Goal: Book appointment/travel/reservation

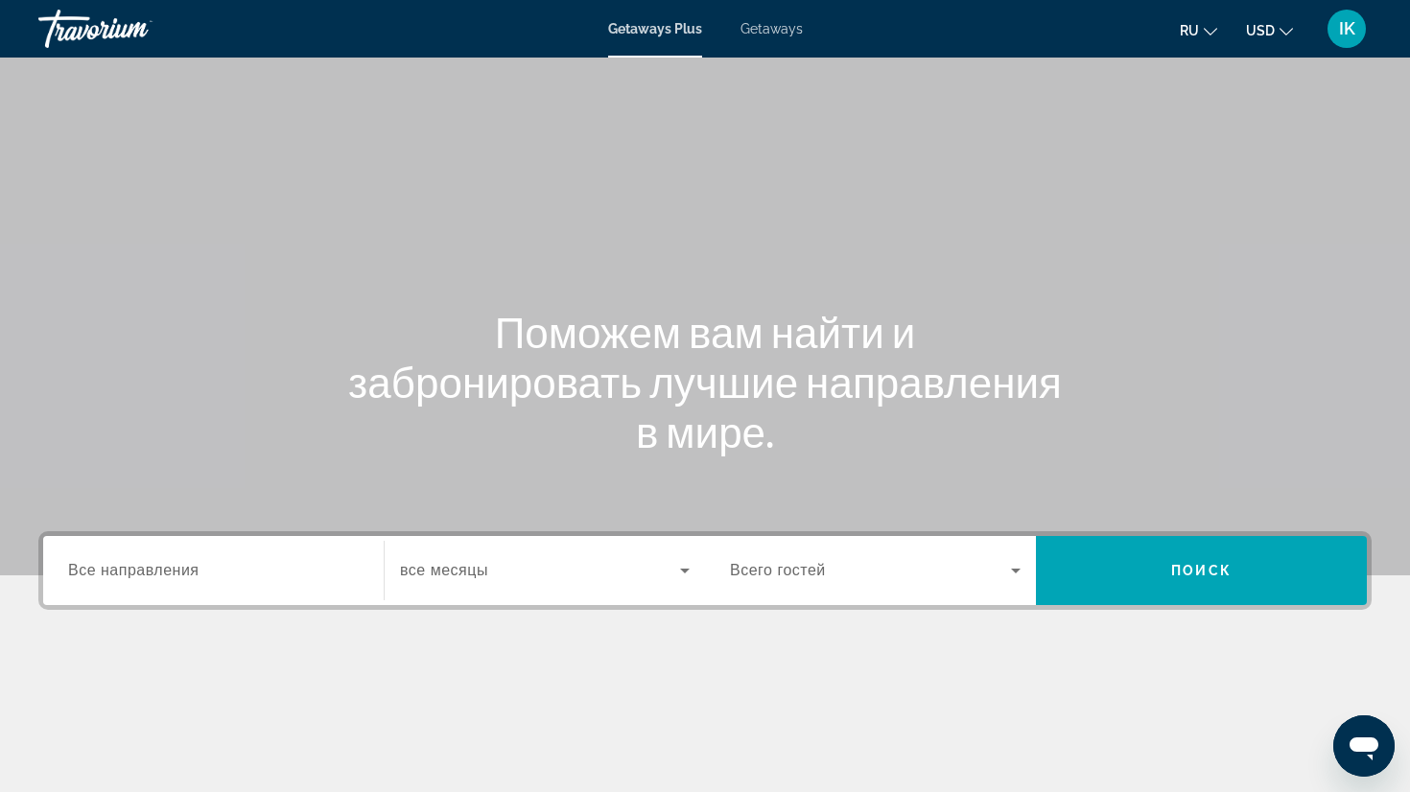
click at [190, 573] on span "Все направления" at bounding box center [133, 570] width 131 height 16
click at [190, 573] on input "Destination Все направления" at bounding box center [213, 571] width 291 height 23
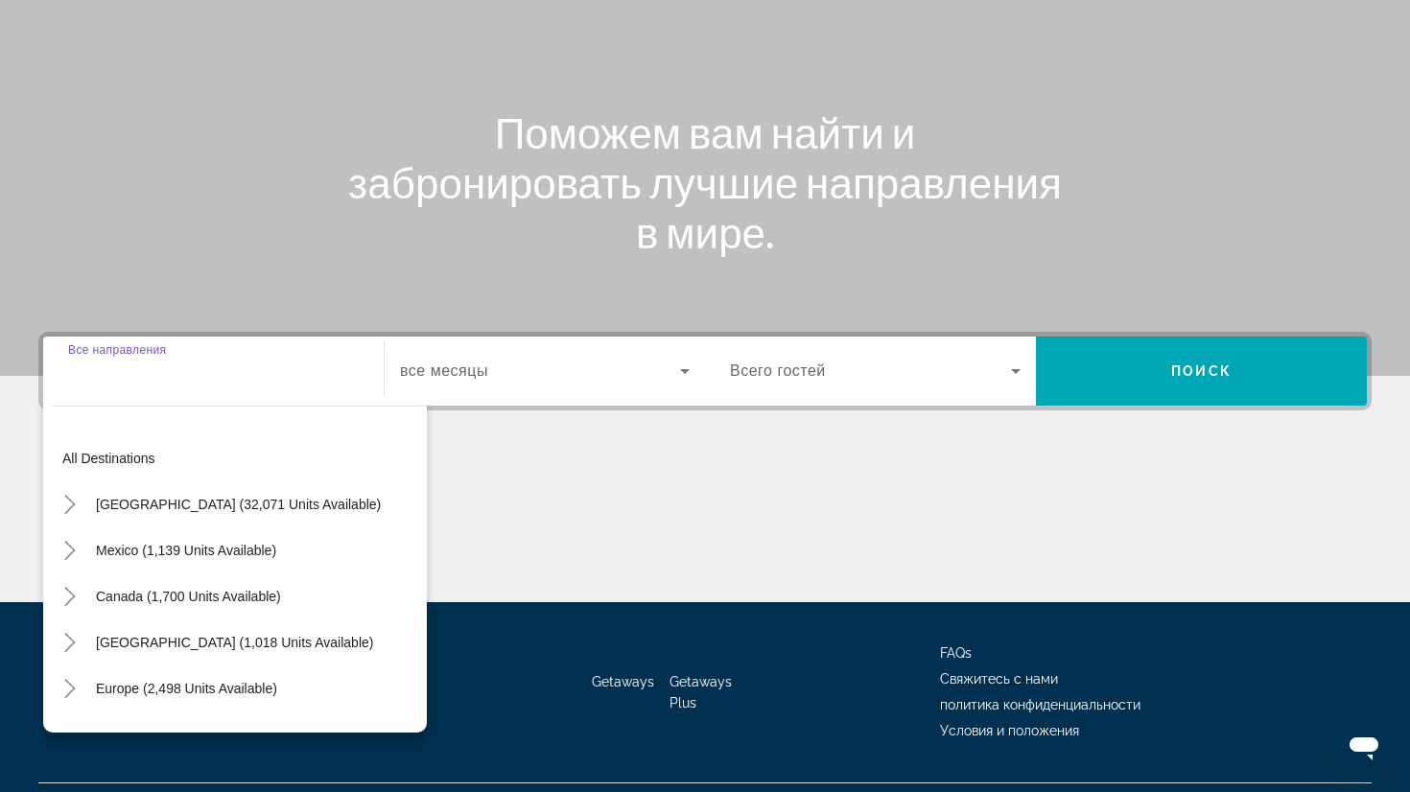
scroll to position [245, 0]
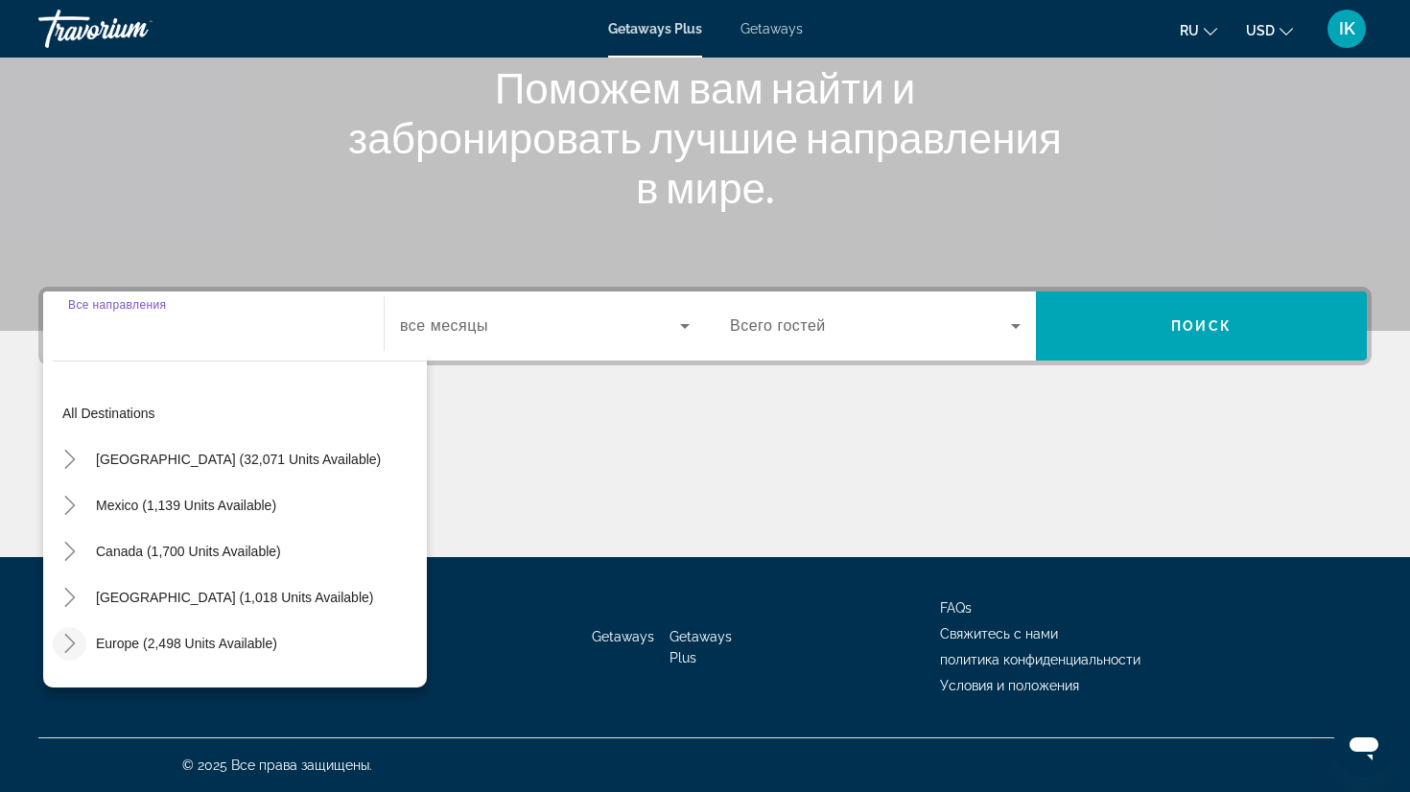
click at [72, 643] on icon "Toggle Europe (2,498 units available)" at bounding box center [69, 643] width 19 height 19
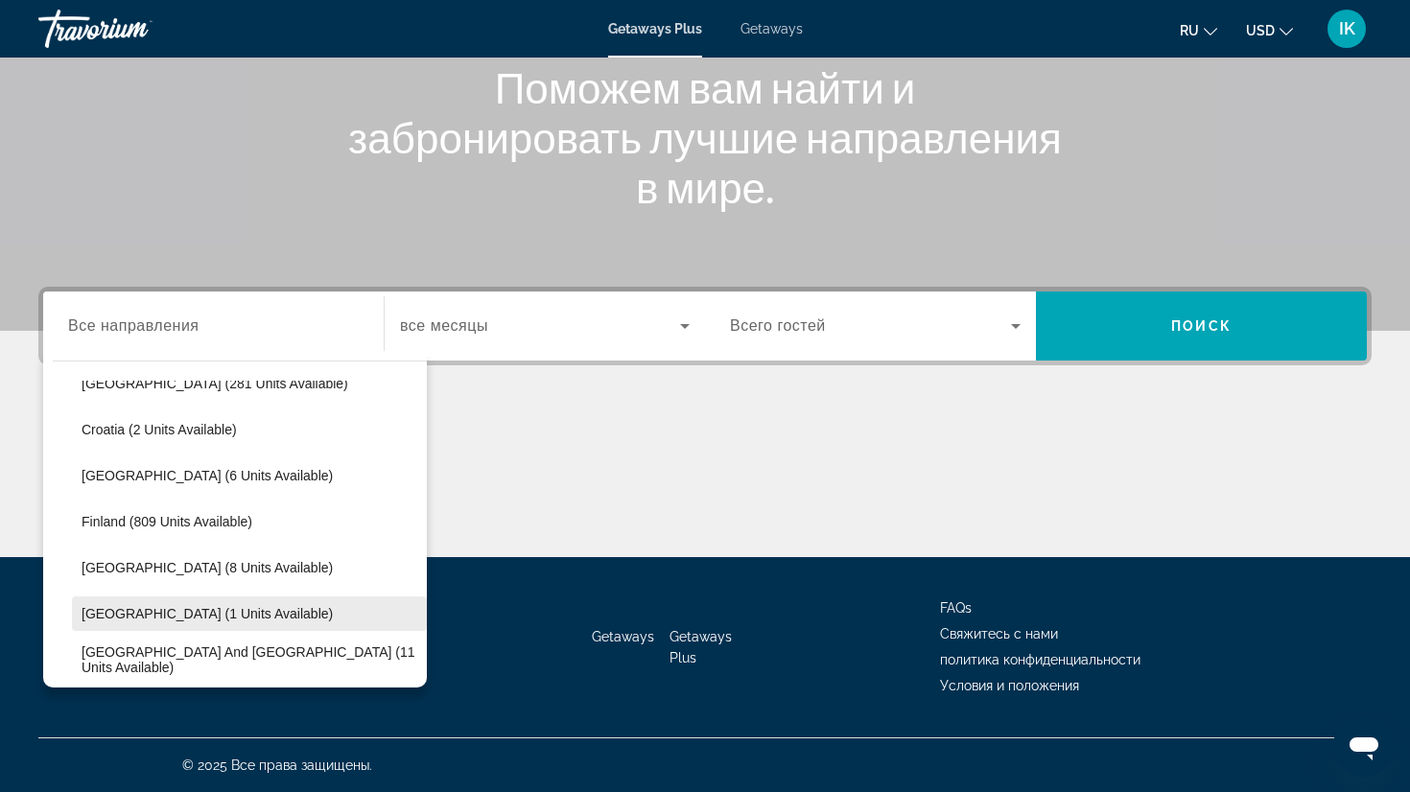
scroll to position [354, 0]
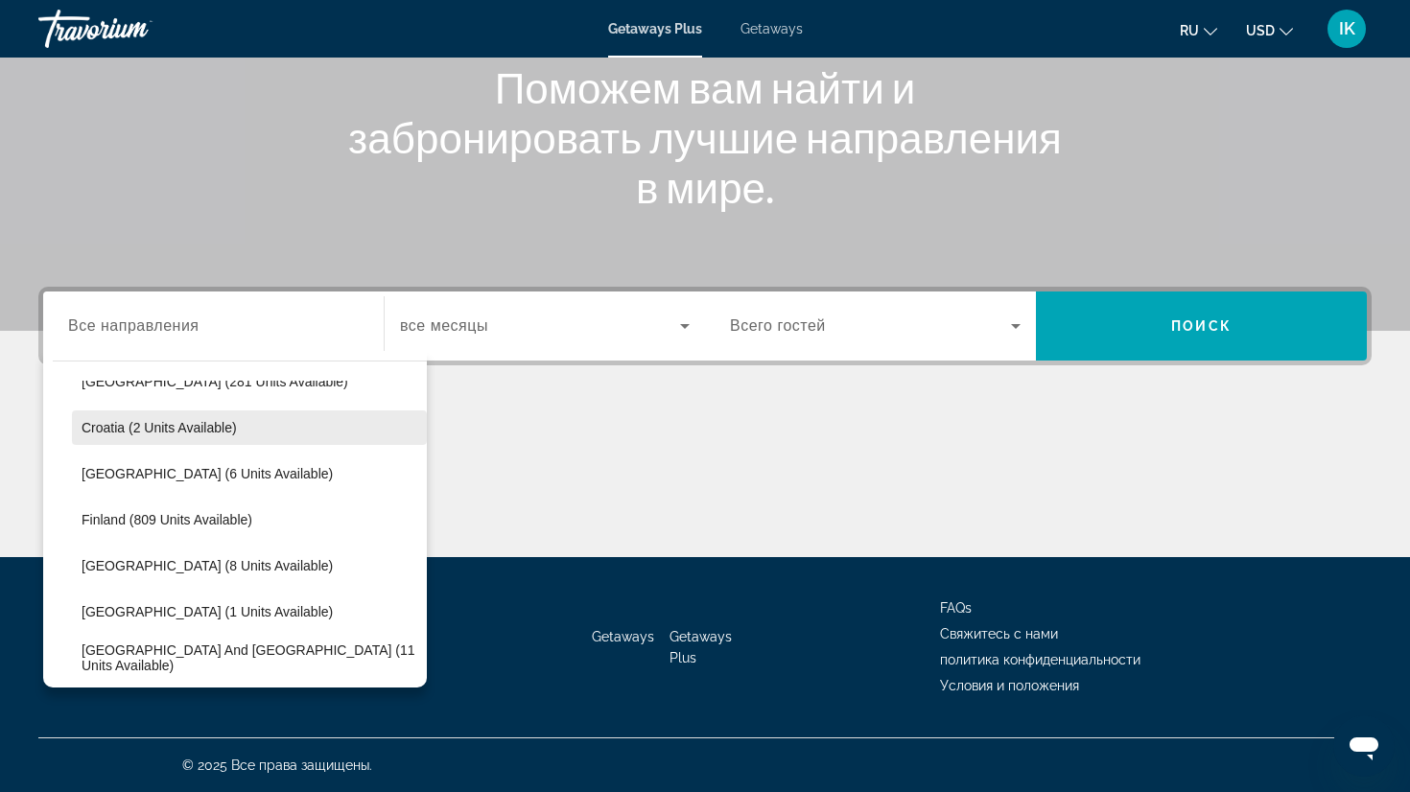
click at [102, 426] on span "Croatia (2 units available)" at bounding box center [159, 427] width 155 height 15
type input "**********"
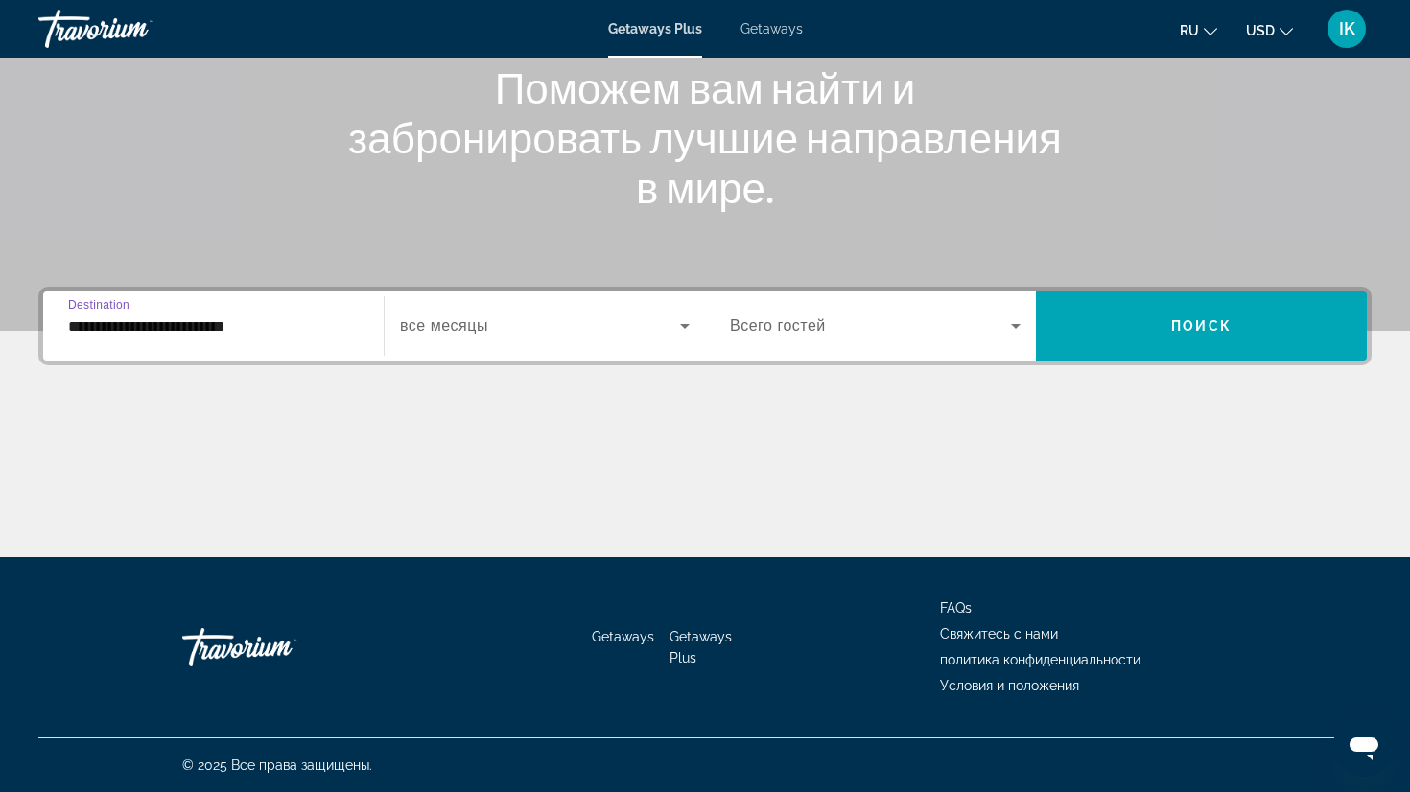
click at [689, 331] on icon "Search widget" at bounding box center [684, 326] width 23 height 23
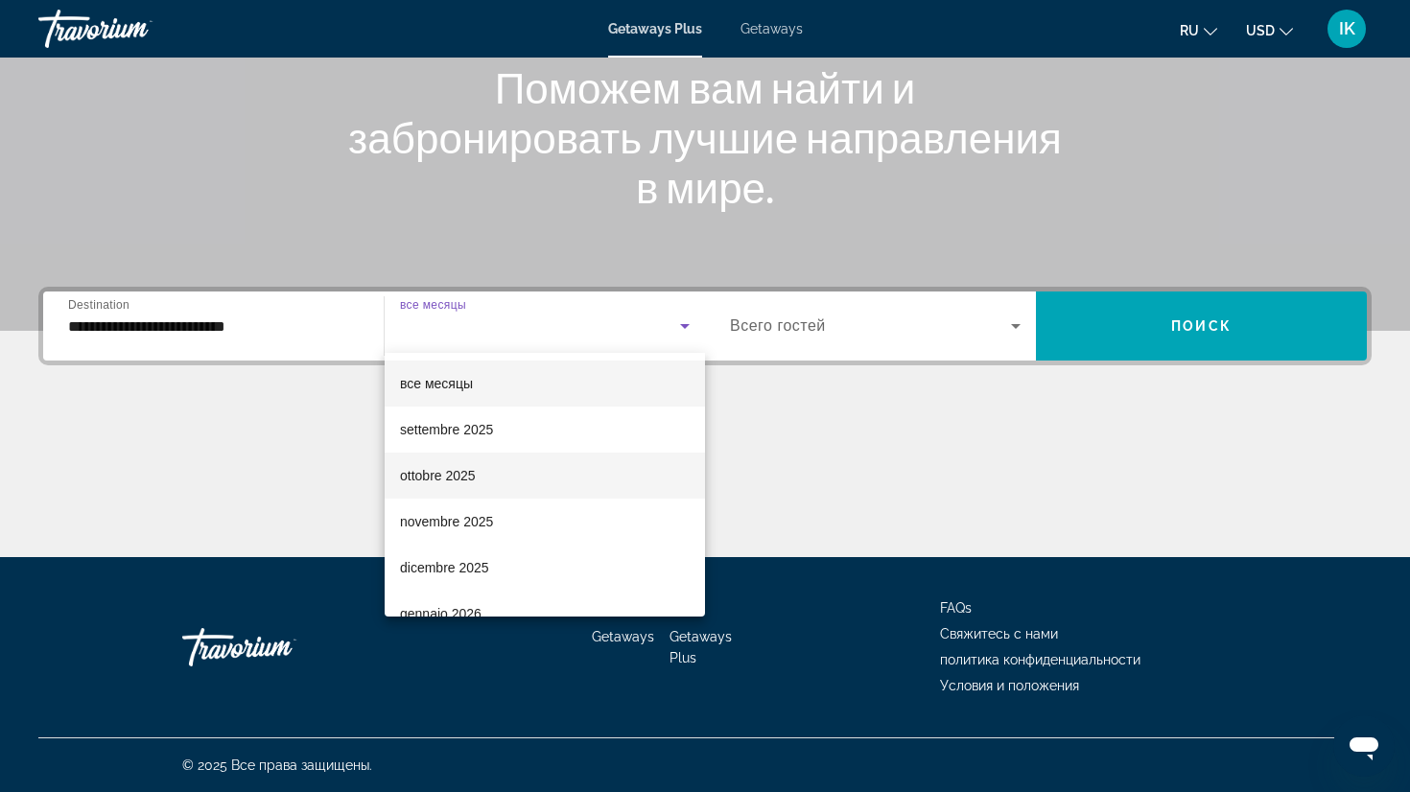
click at [462, 471] on span "ottobre 2025" at bounding box center [438, 475] width 76 height 23
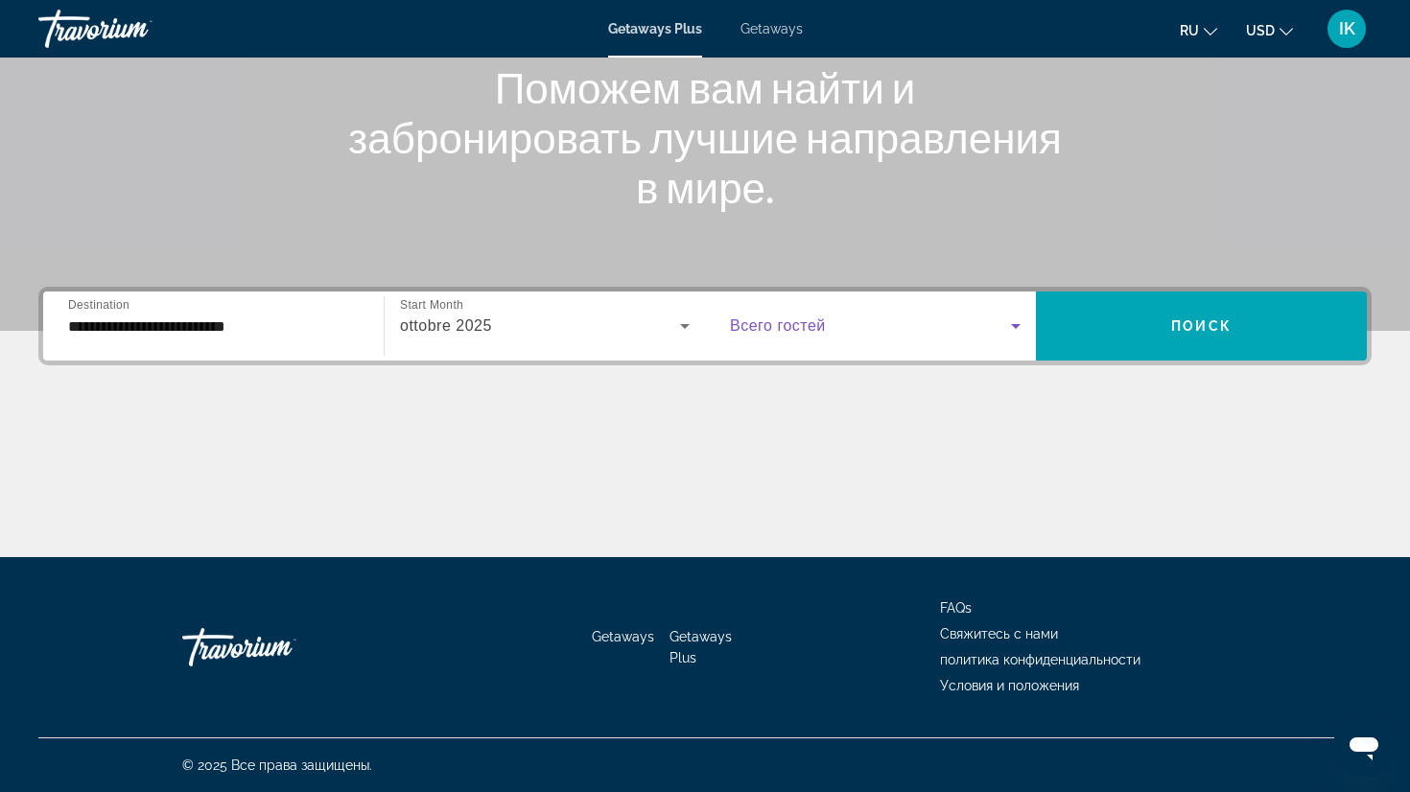
click at [1017, 323] on icon "Search widget" at bounding box center [1015, 326] width 23 height 23
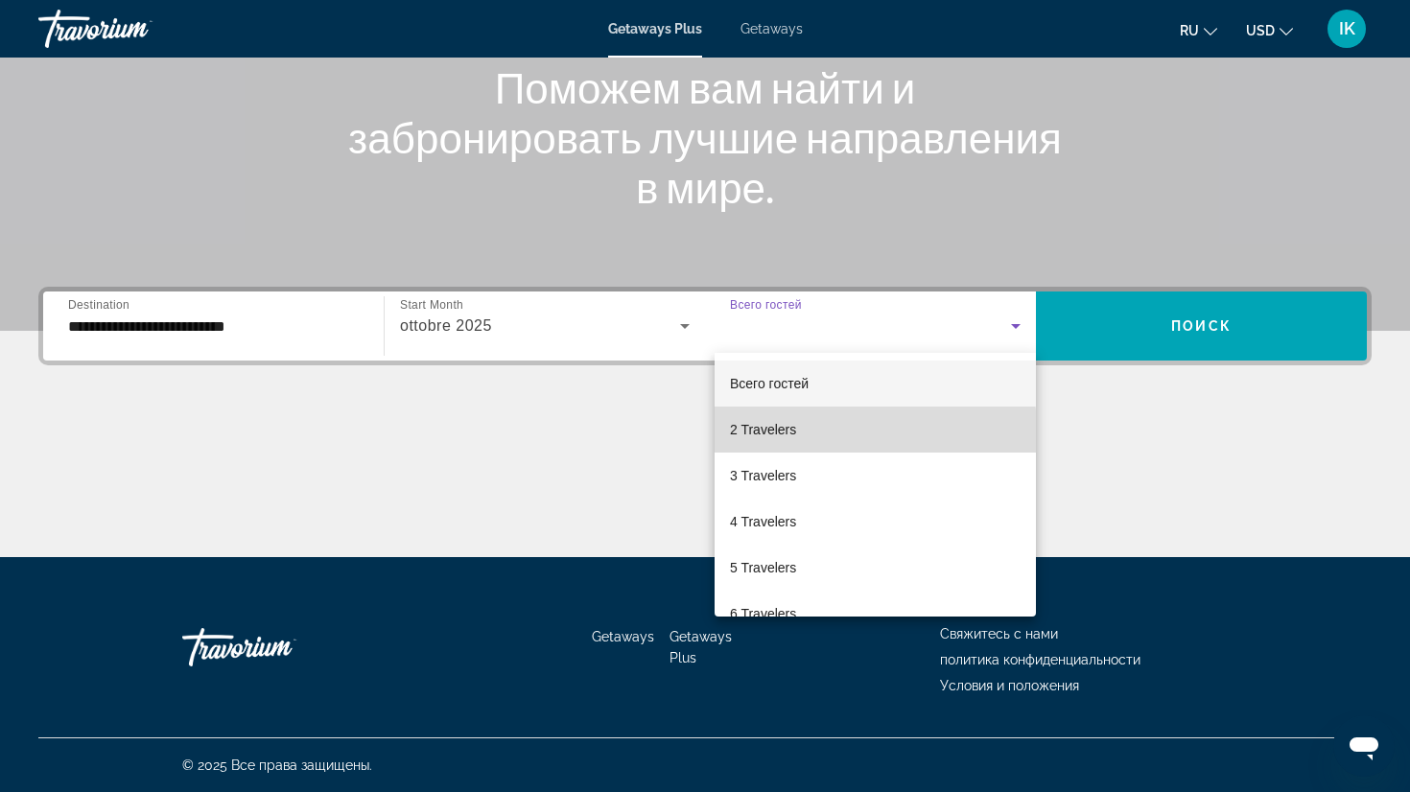
click at [785, 432] on span "2 Travelers" at bounding box center [763, 429] width 66 height 23
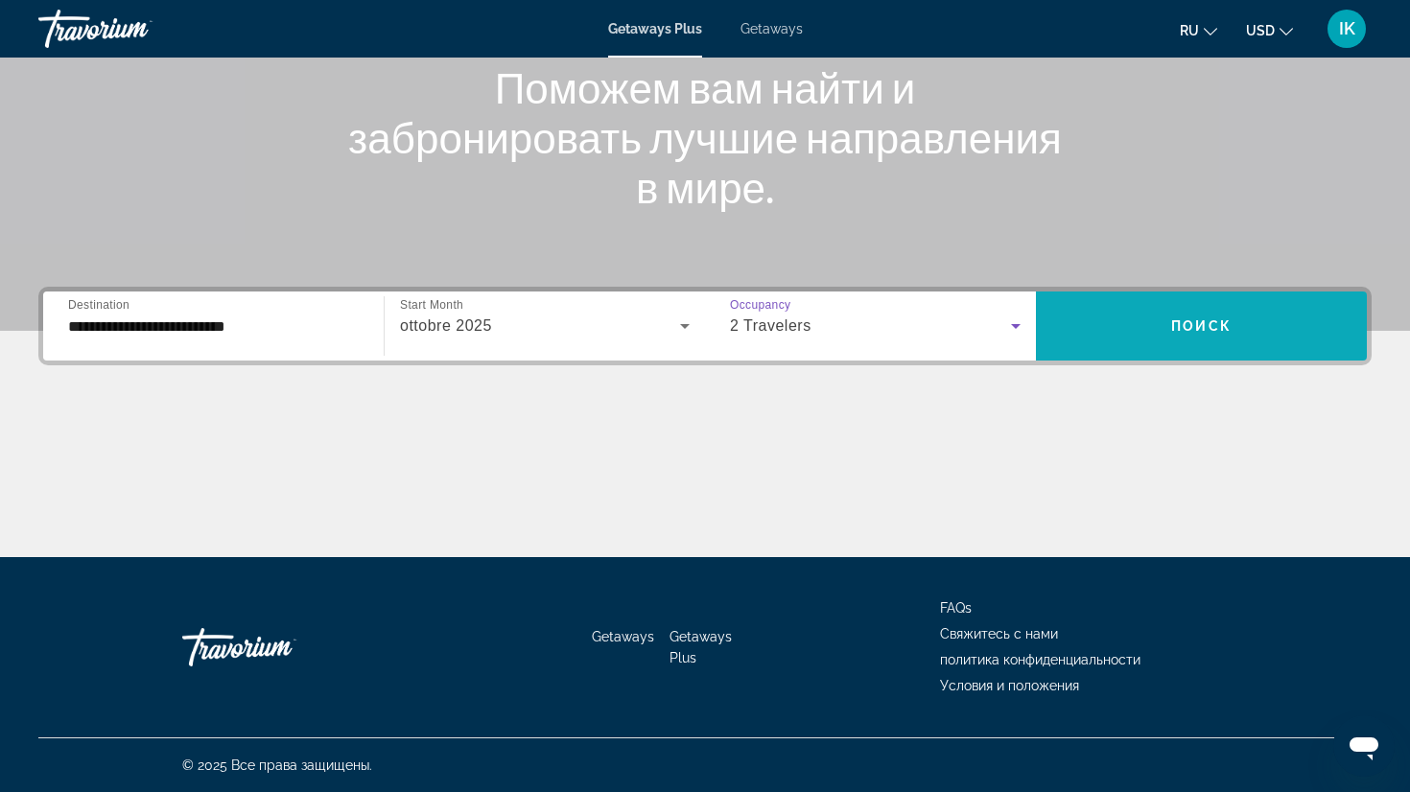
click at [1267, 318] on span "Search widget" at bounding box center [1201, 326] width 331 height 46
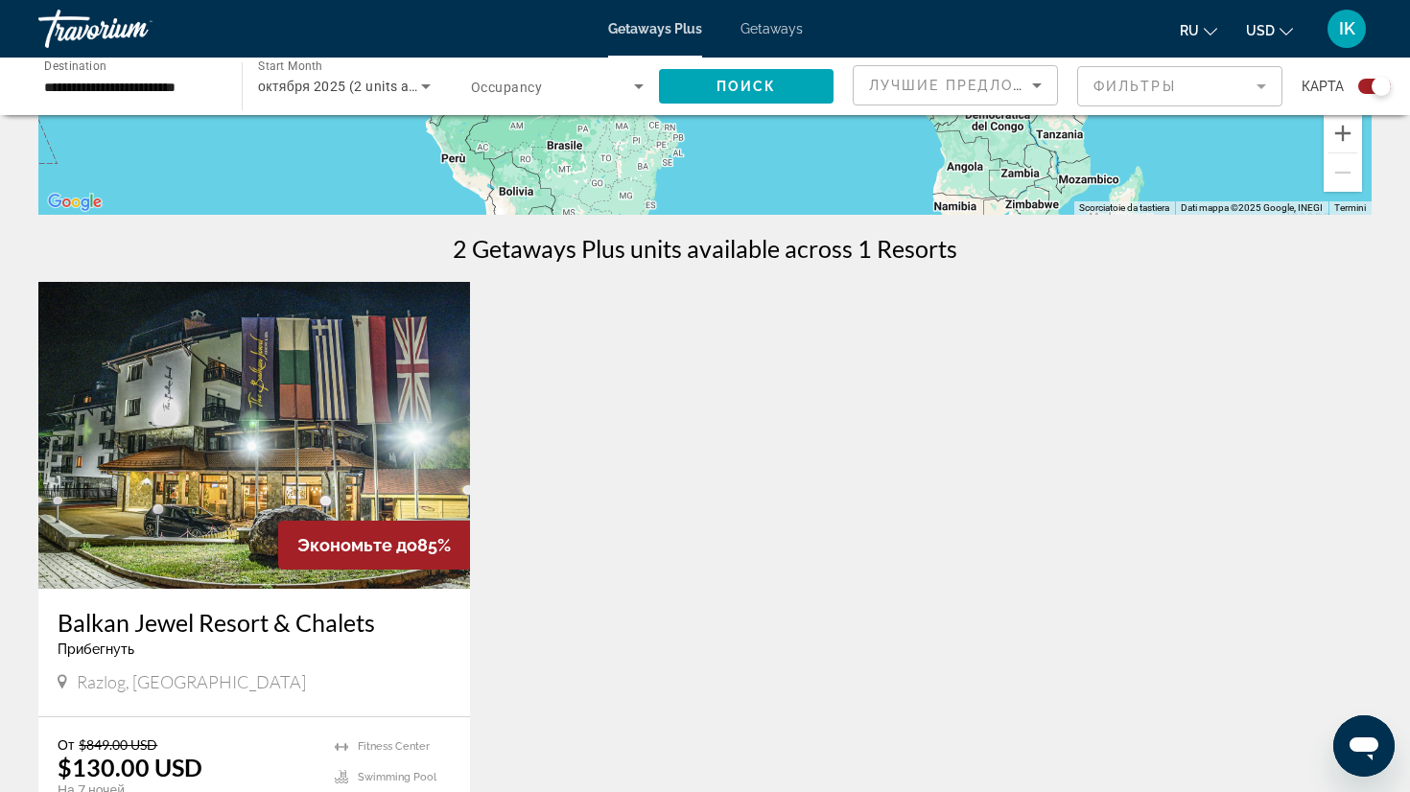
scroll to position [481, 0]
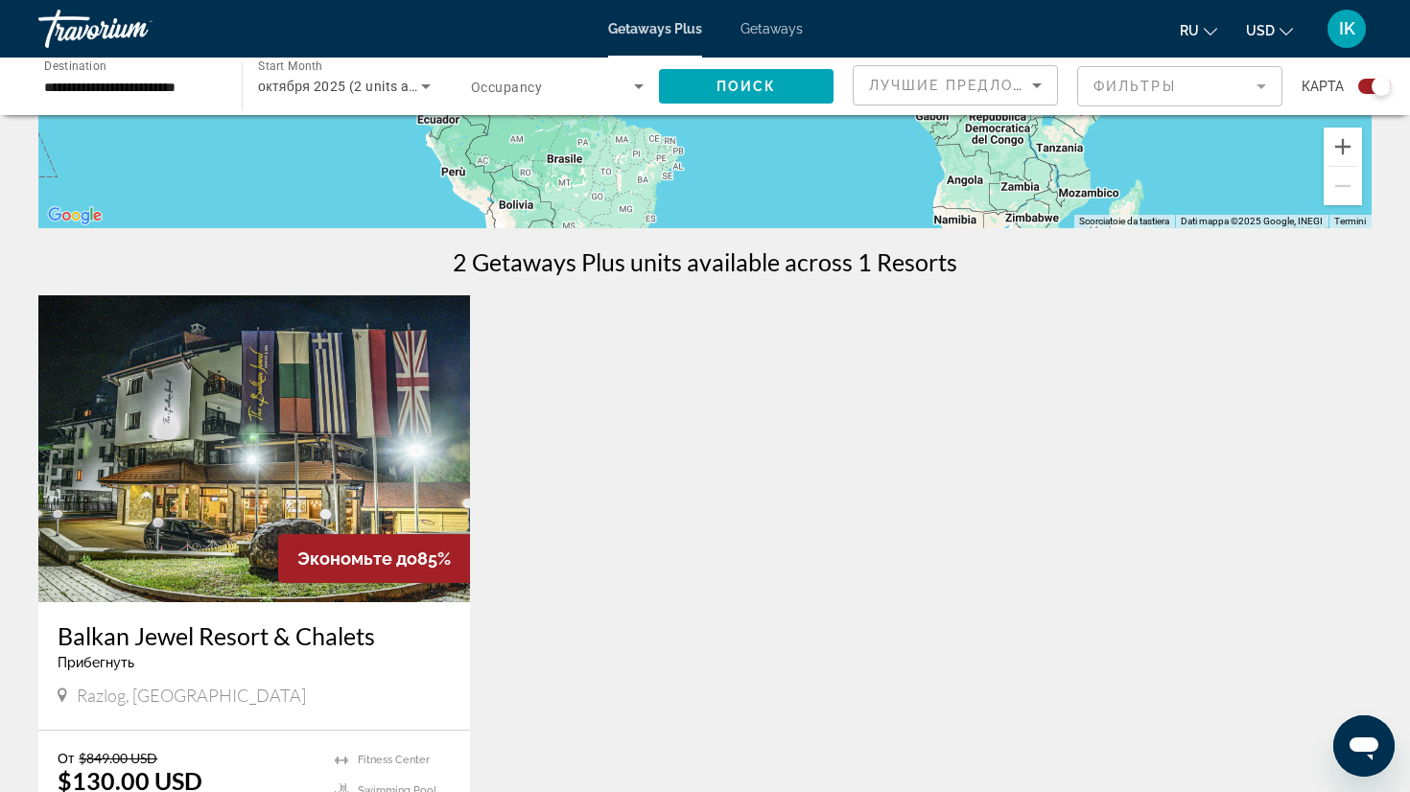
click at [189, 457] on img "Main content" at bounding box center [254, 448] width 432 height 307
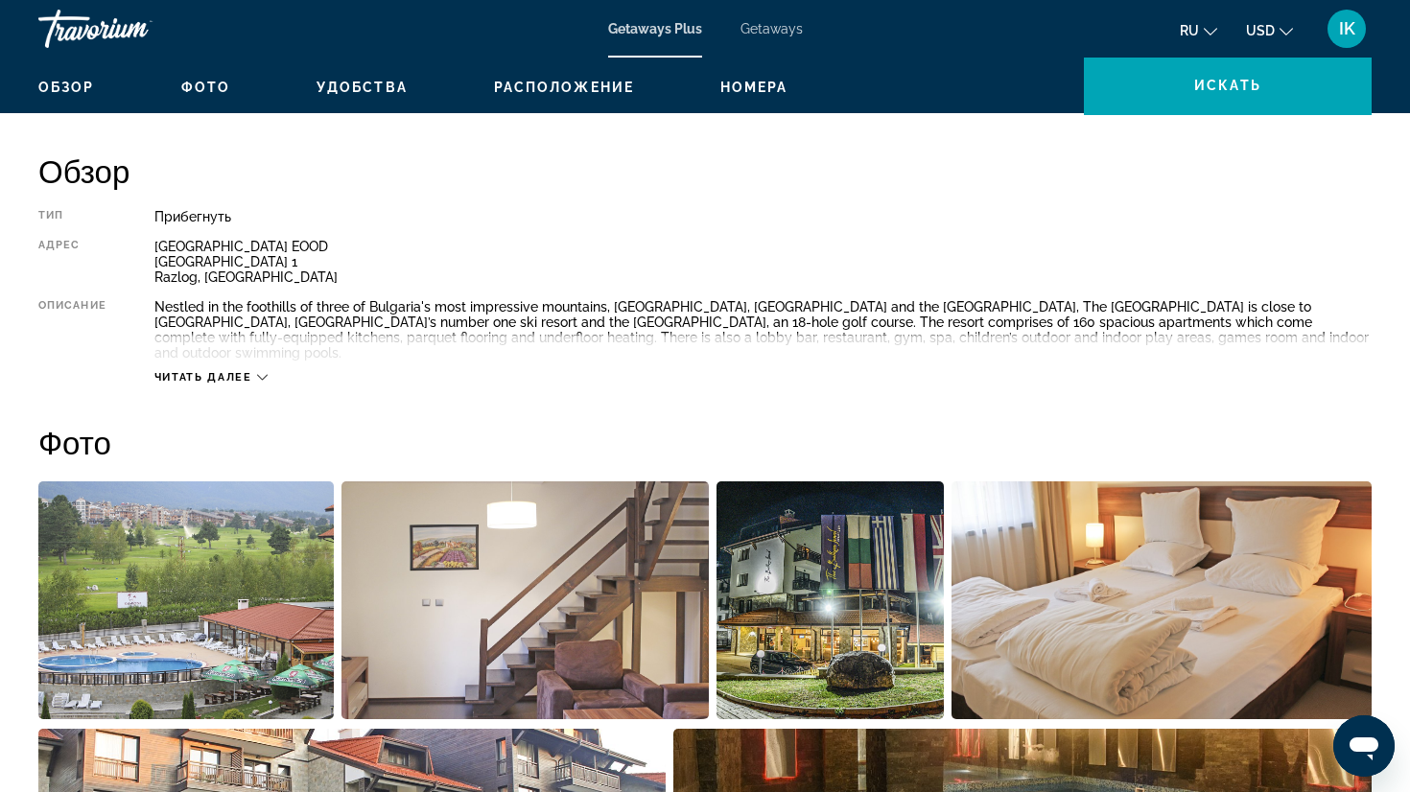
scroll to position [572, 0]
